Goal: Task Accomplishment & Management: Use online tool/utility

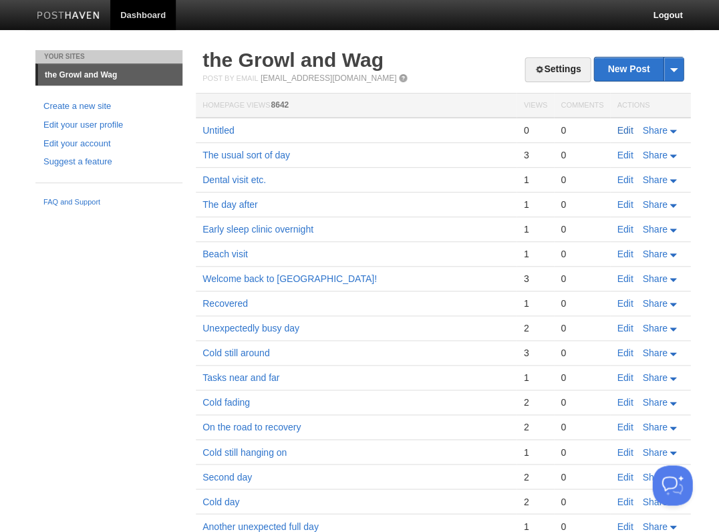
click at [624, 129] on link "Edit" at bounding box center [625, 130] width 16 height 11
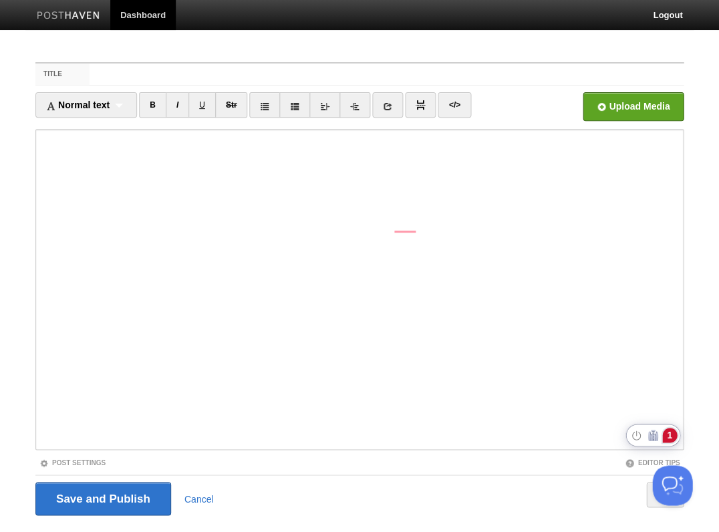
click at [668, 432] on div "1" at bounding box center [669, 435] width 15 height 15
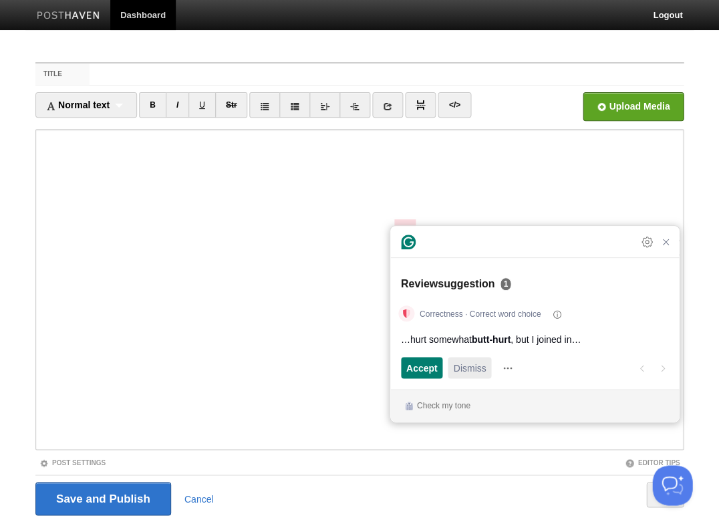
click at [471, 369] on span "Dismiss" at bounding box center [469, 368] width 33 height 14
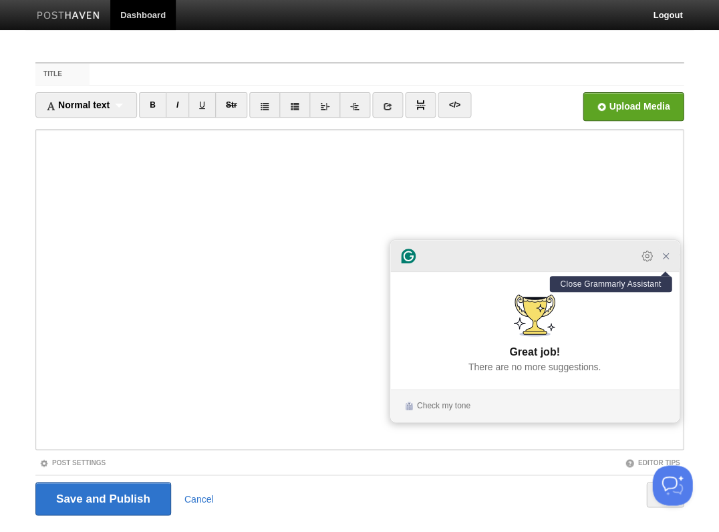
click at [666, 261] on icon "Close Grammarly Assistant" at bounding box center [665, 256] width 11 height 11
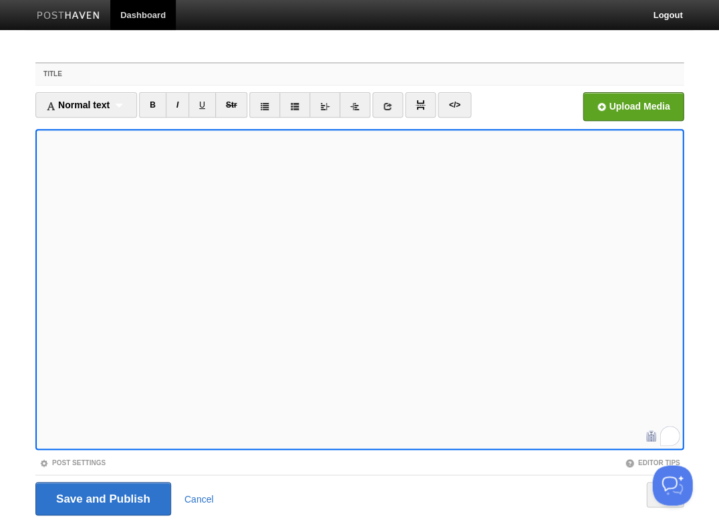
click at [114, 78] on input "Title" at bounding box center [387, 73] width 594 height 21
click at [102, 497] on input "Save and Publish" at bounding box center [103, 498] width 136 height 33
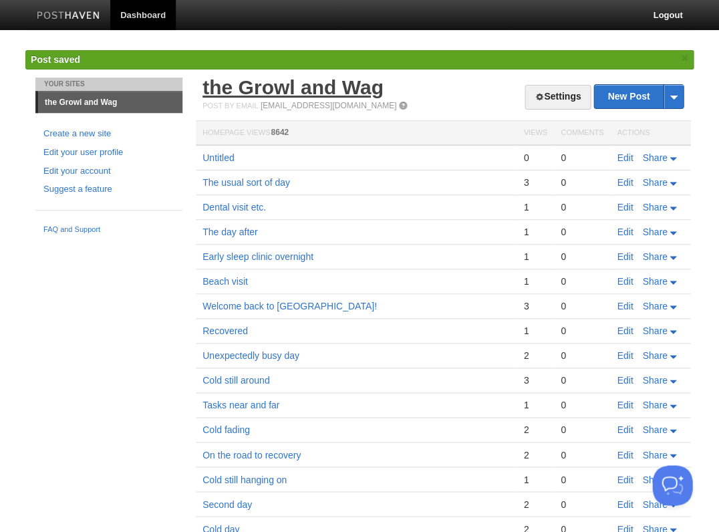
click at [273, 94] on link "the Growl and Wag" at bounding box center [293, 87] width 181 height 22
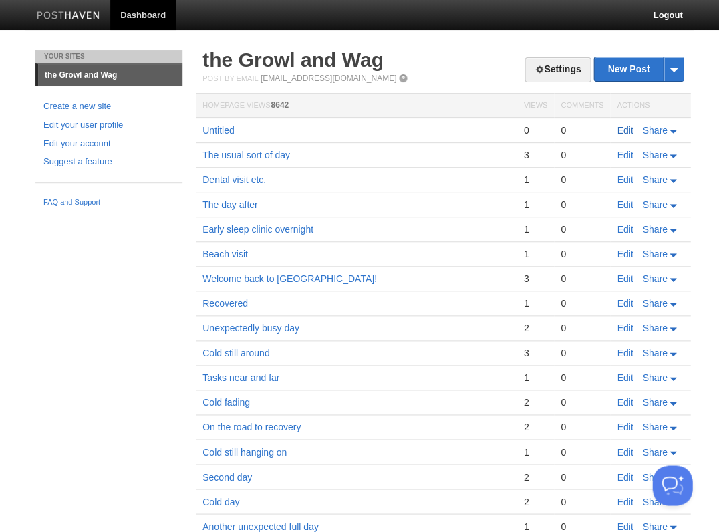
click at [626, 128] on link "Edit" at bounding box center [625, 130] width 16 height 11
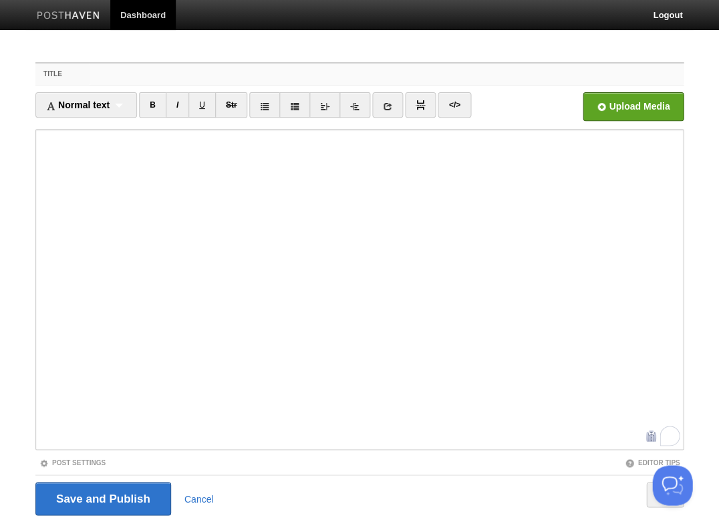
click at [168, 72] on input "Title" at bounding box center [387, 73] width 594 height 21
click at [152, 78] on input "Title" at bounding box center [387, 73] width 594 height 21
click at [102, 497] on input "Save and Publish" at bounding box center [103, 498] width 136 height 33
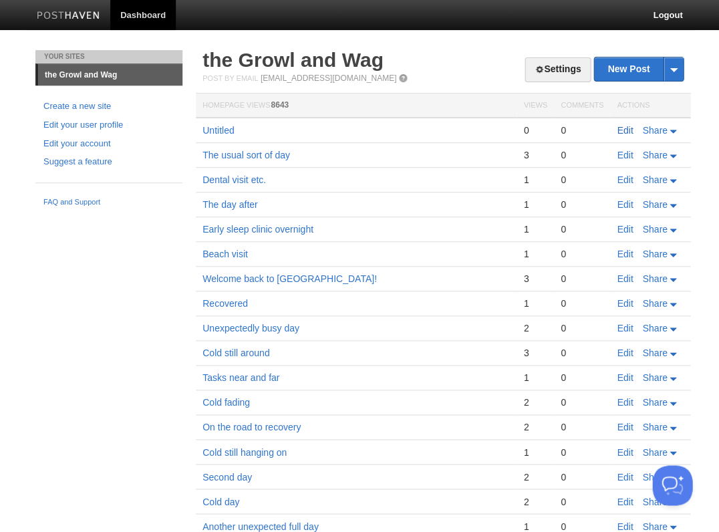
click at [626, 126] on link "Edit" at bounding box center [625, 130] width 16 height 11
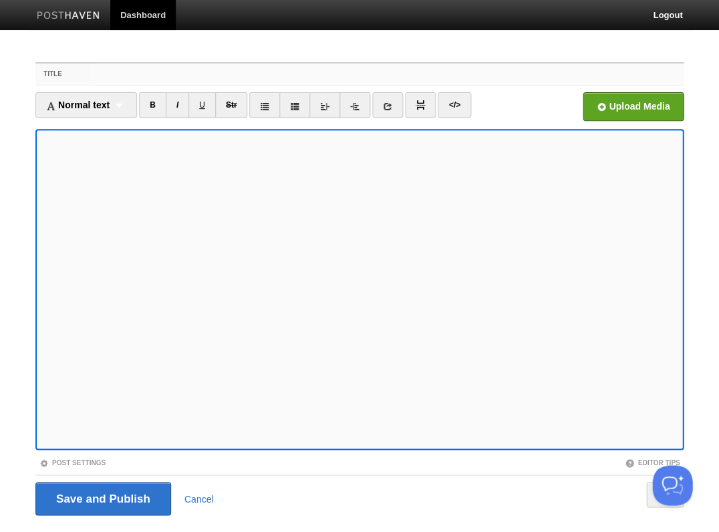
click at [170, 75] on input "Title" at bounding box center [387, 73] width 594 height 21
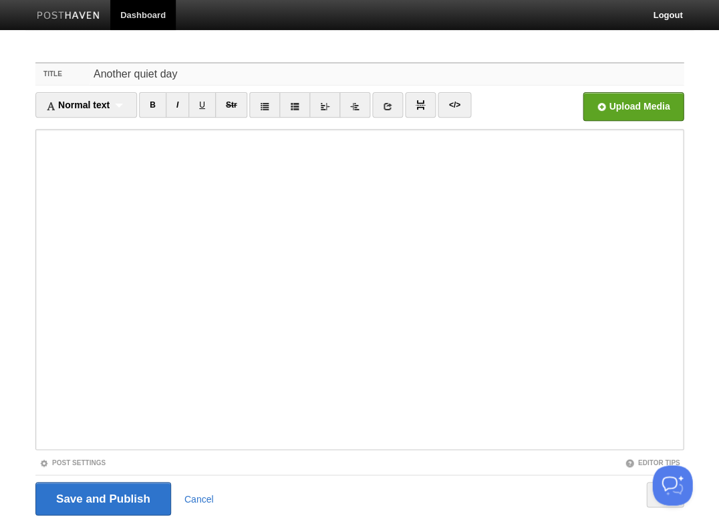
type input "Another quiet day"
click at [102, 497] on input "Save and Publish" at bounding box center [103, 498] width 136 height 33
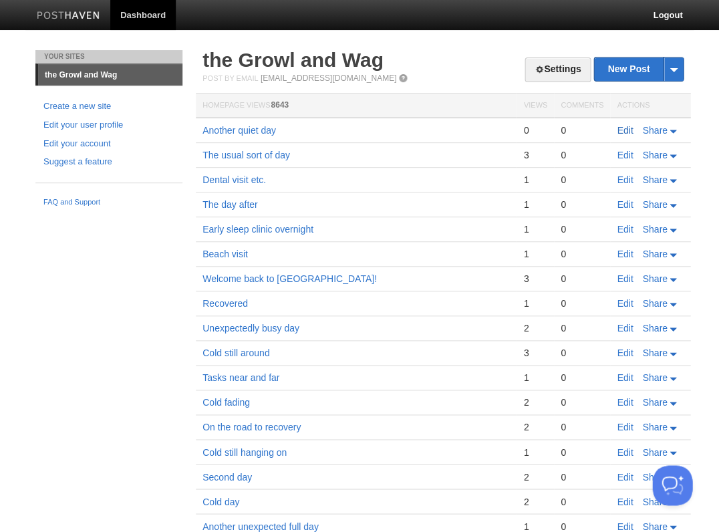
click at [625, 129] on link "Edit" at bounding box center [625, 130] width 16 height 11
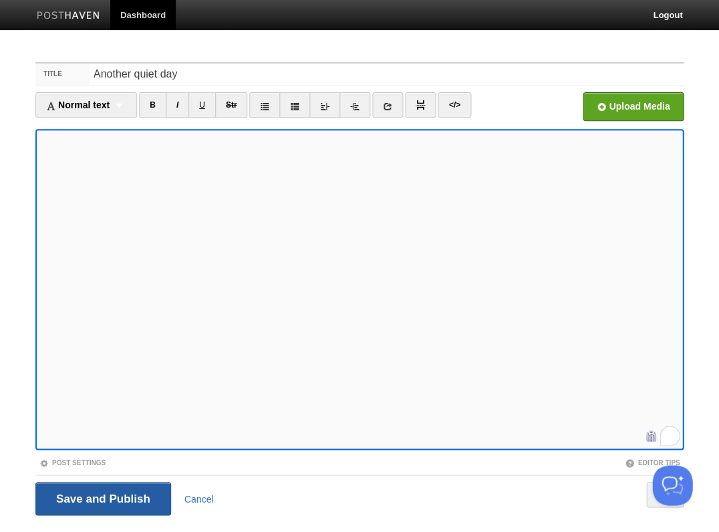
click at [102, 497] on input "Save and Publish" at bounding box center [103, 498] width 136 height 33
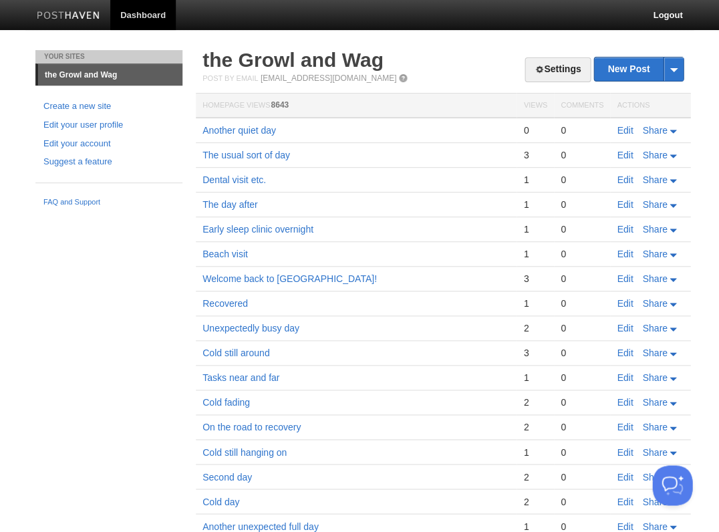
click at [616, 128] on td "Edit Share" at bounding box center [650, 130] width 80 height 25
click at [622, 128] on link "Edit" at bounding box center [625, 130] width 16 height 11
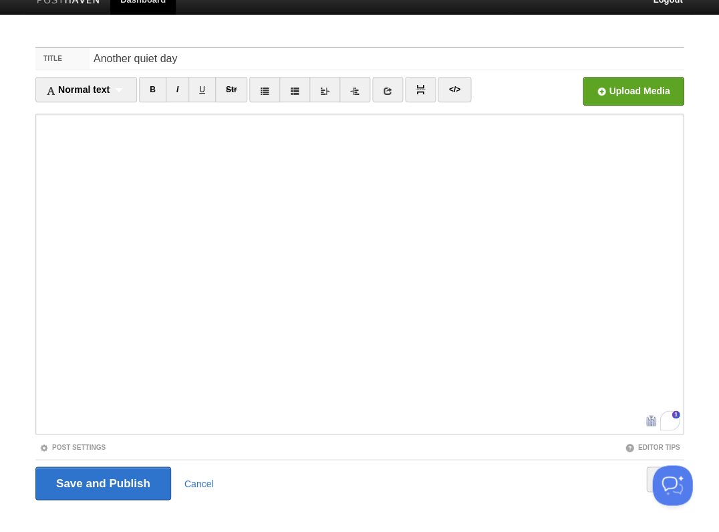
scroll to position [16, 0]
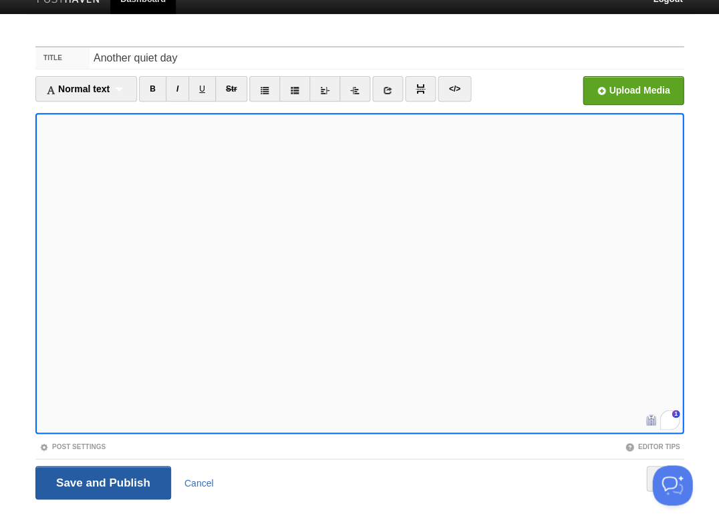
click at [102, 481] on input "Save and Publish" at bounding box center [103, 482] width 136 height 33
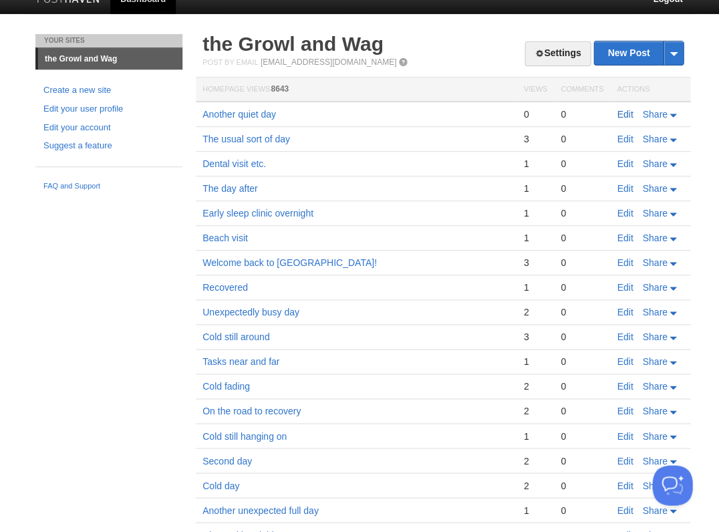
click at [622, 112] on link "Edit" at bounding box center [625, 114] width 16 height 11
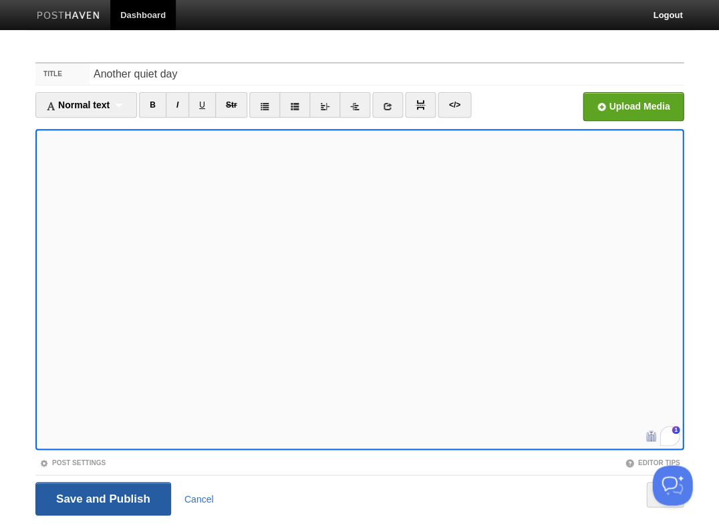
click at [102, 497] on input "Save and Publish" at bounding box center [103, 498] width 136 height 33
